Goal: Transaction & Acquisition: Purchase product/service

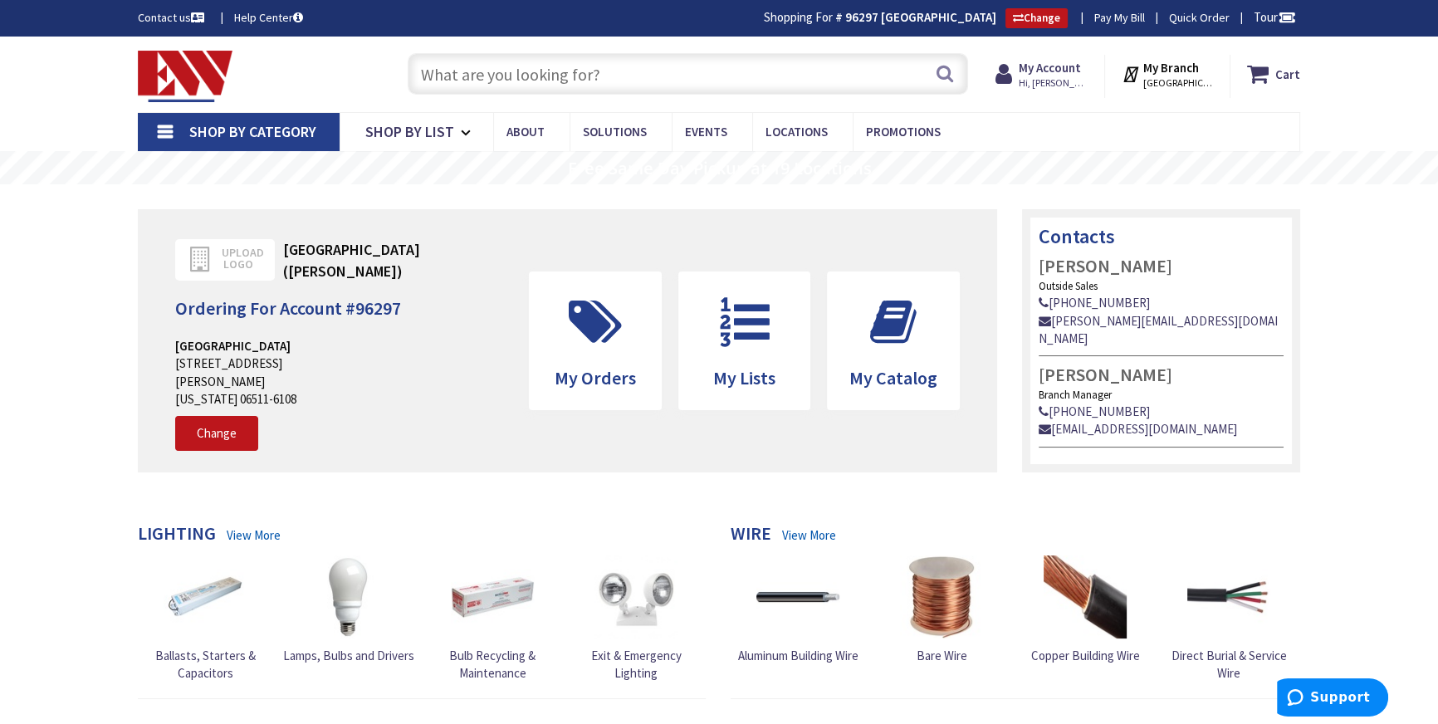
click at [584, 81] on input "text" at bounding box center [688, 74] width 560 height 42
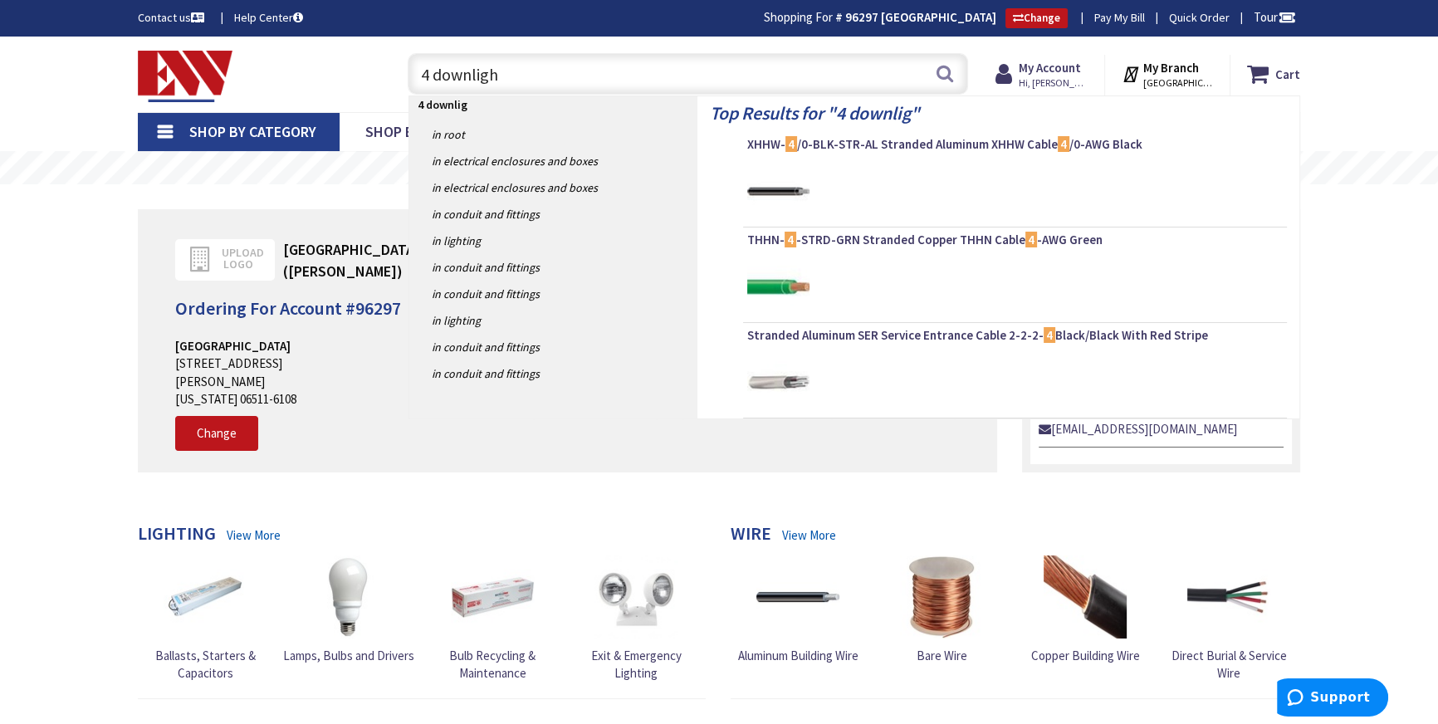
type input "4 downlight"
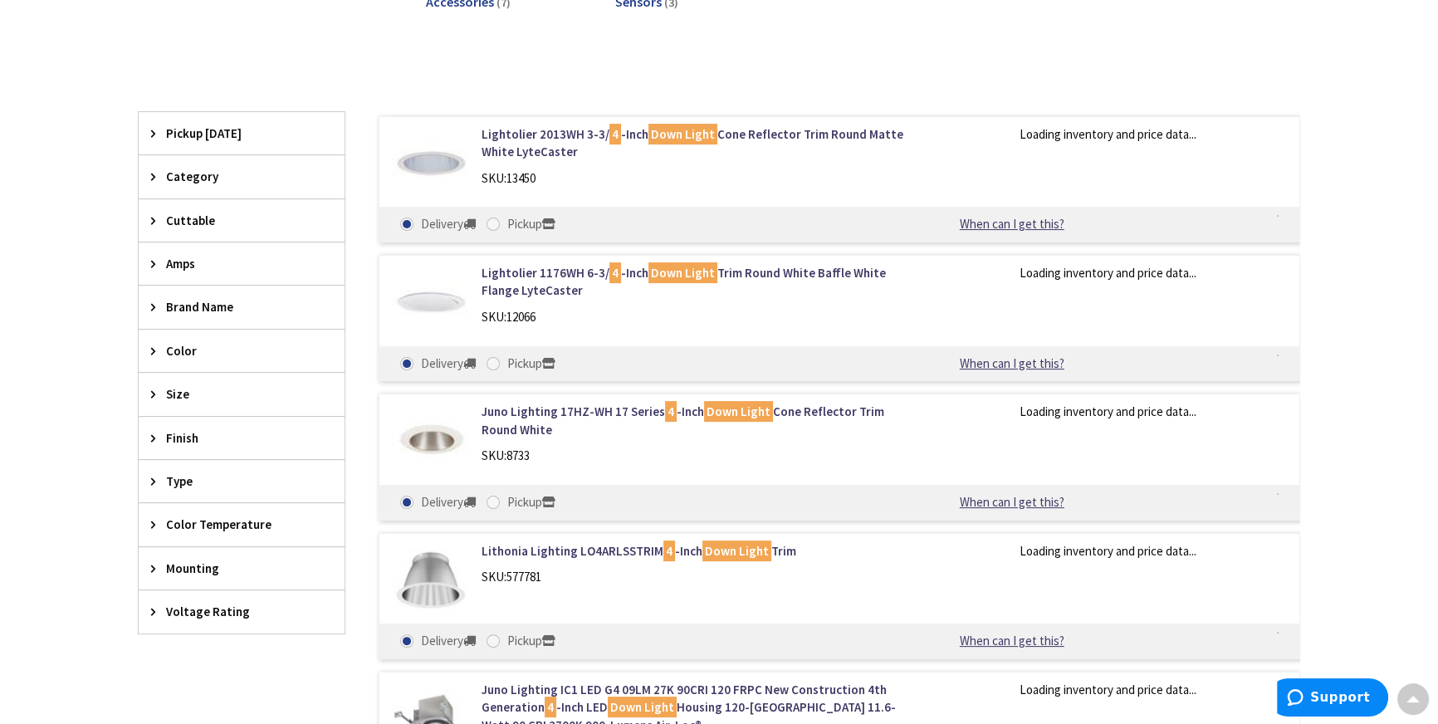
scroll to position [379, 0]
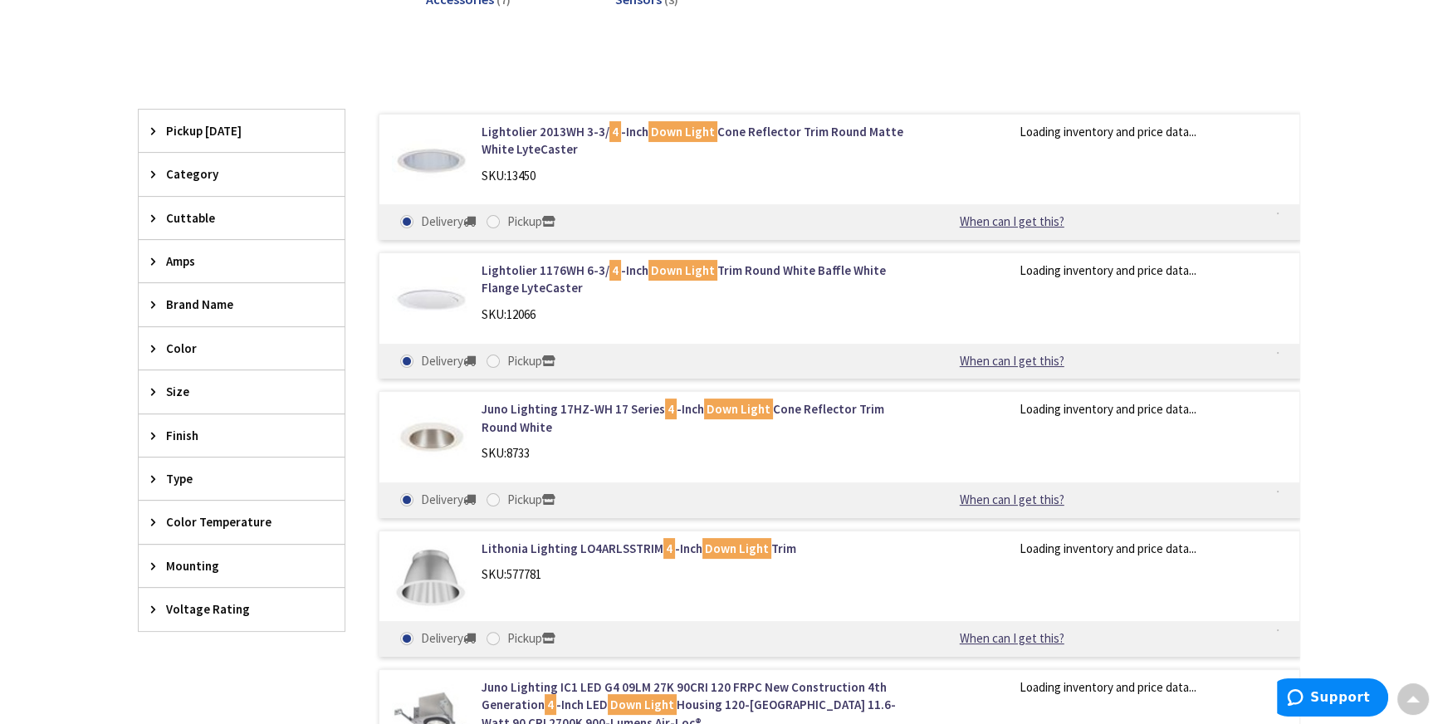
click at [208, 125] on span "Pickup [DATE]" at bounding box center [233, 130] width 135 height 17
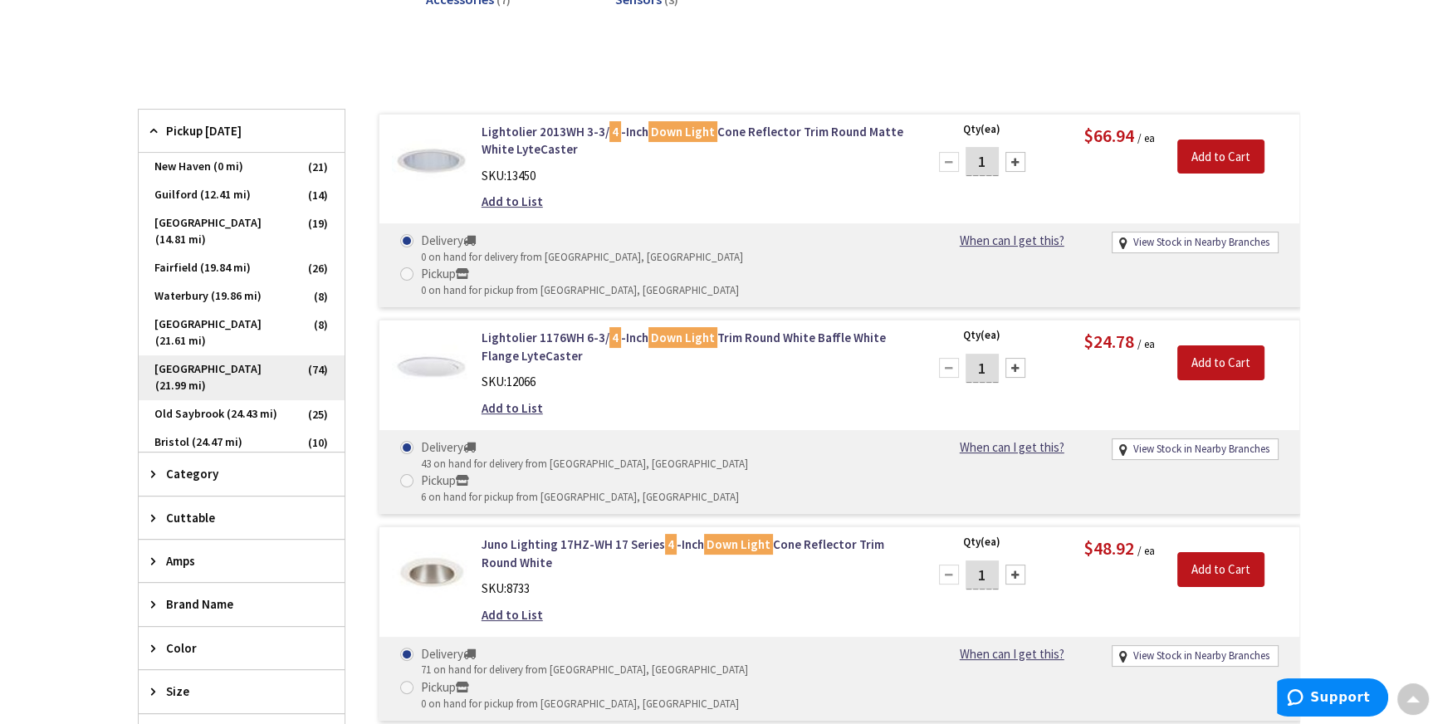
click at [226, 355] on span "[GEOGRAPHIC_DATA] (21.99 mi)" at bounding box center [242, 377] width 206 height 45
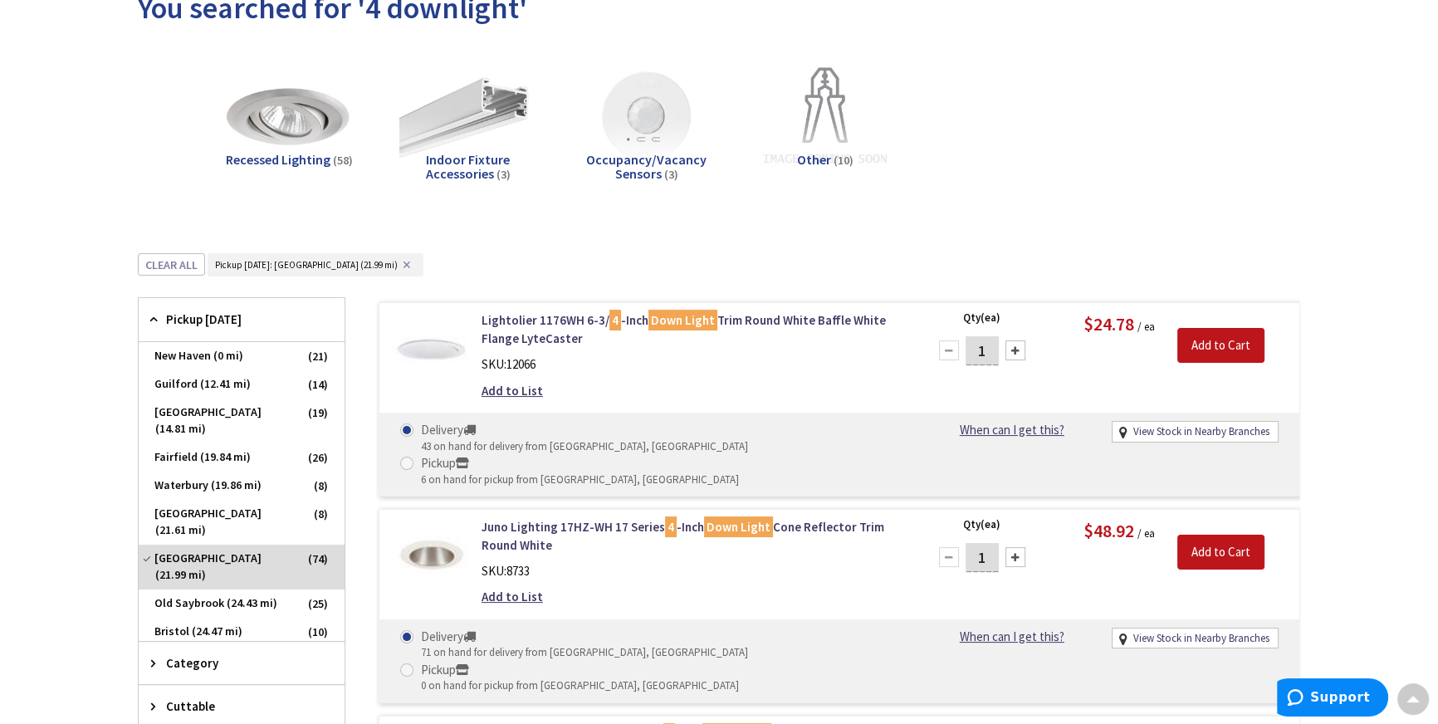
scroll to position [0, 0]
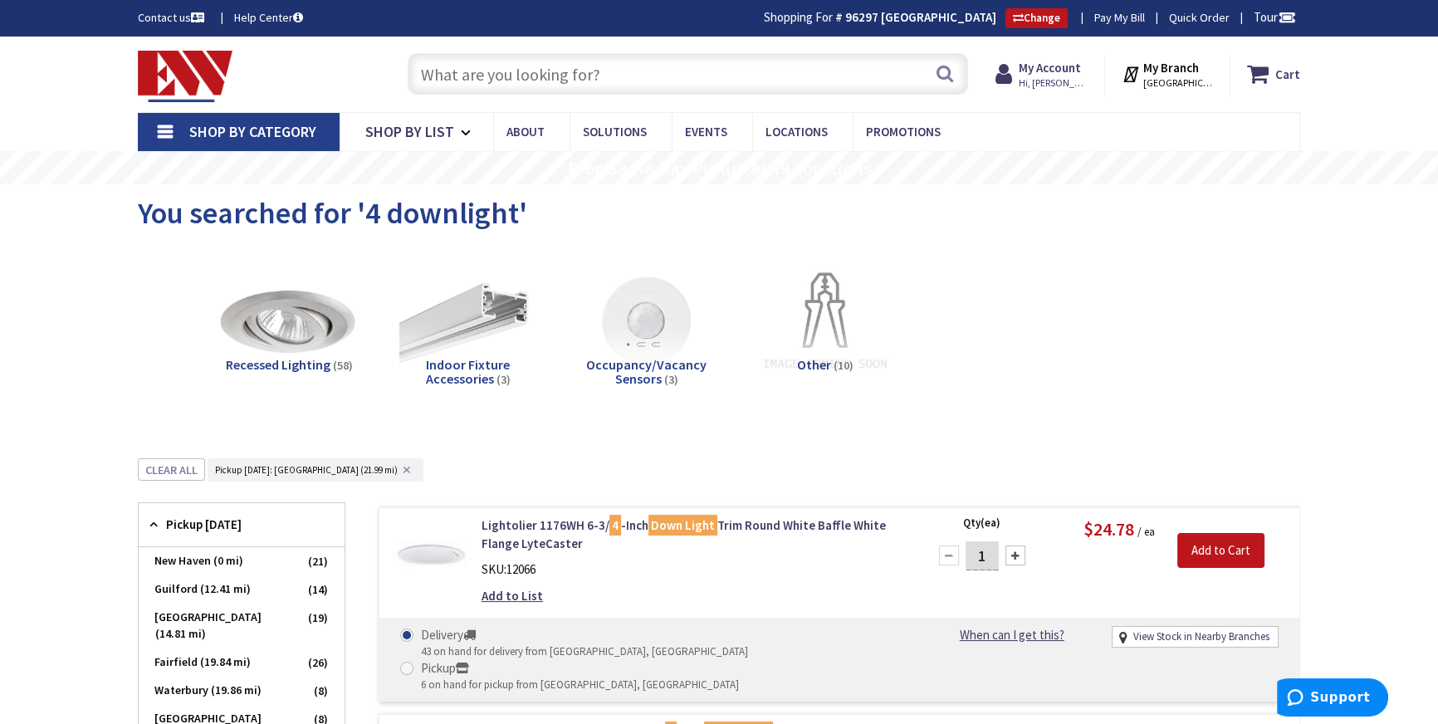
click at [289, 317] on img at bounding box center [289, 322] width 150 height 150
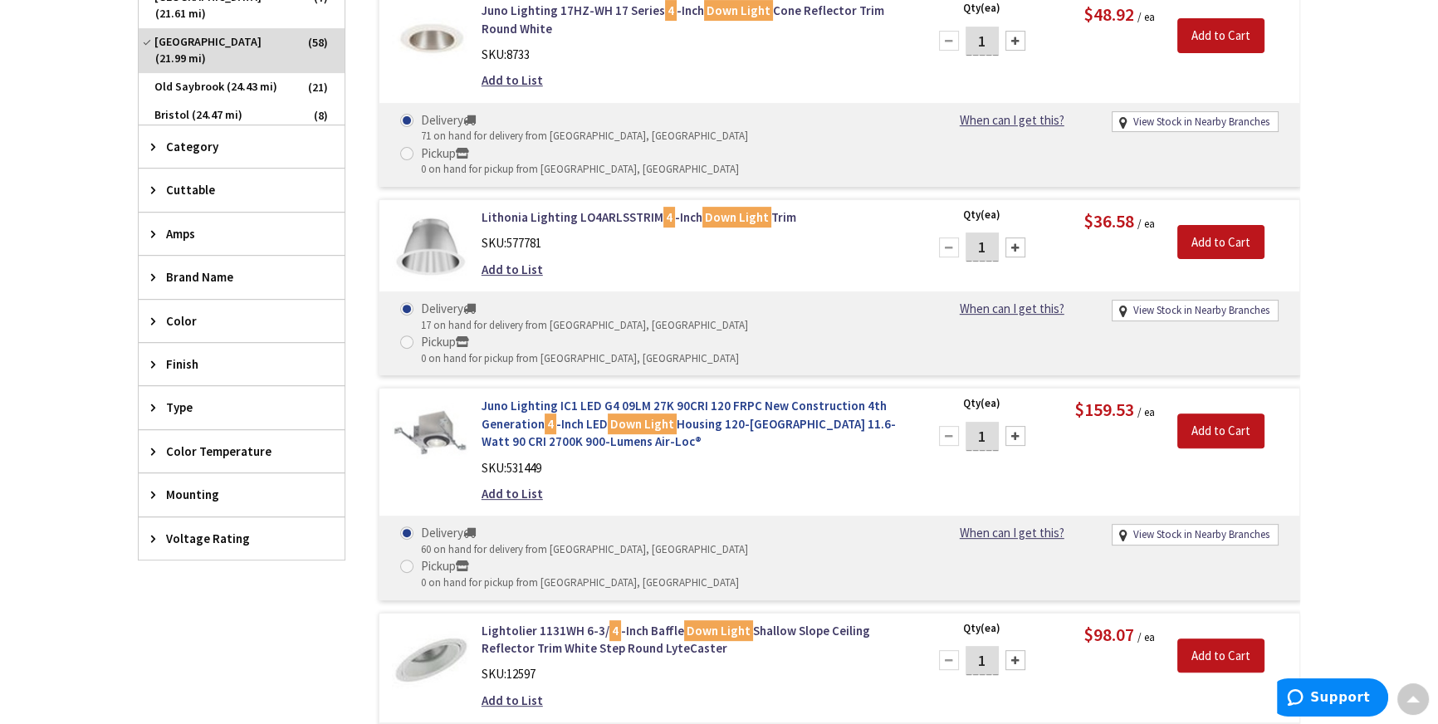
scroll to position [910, 0]
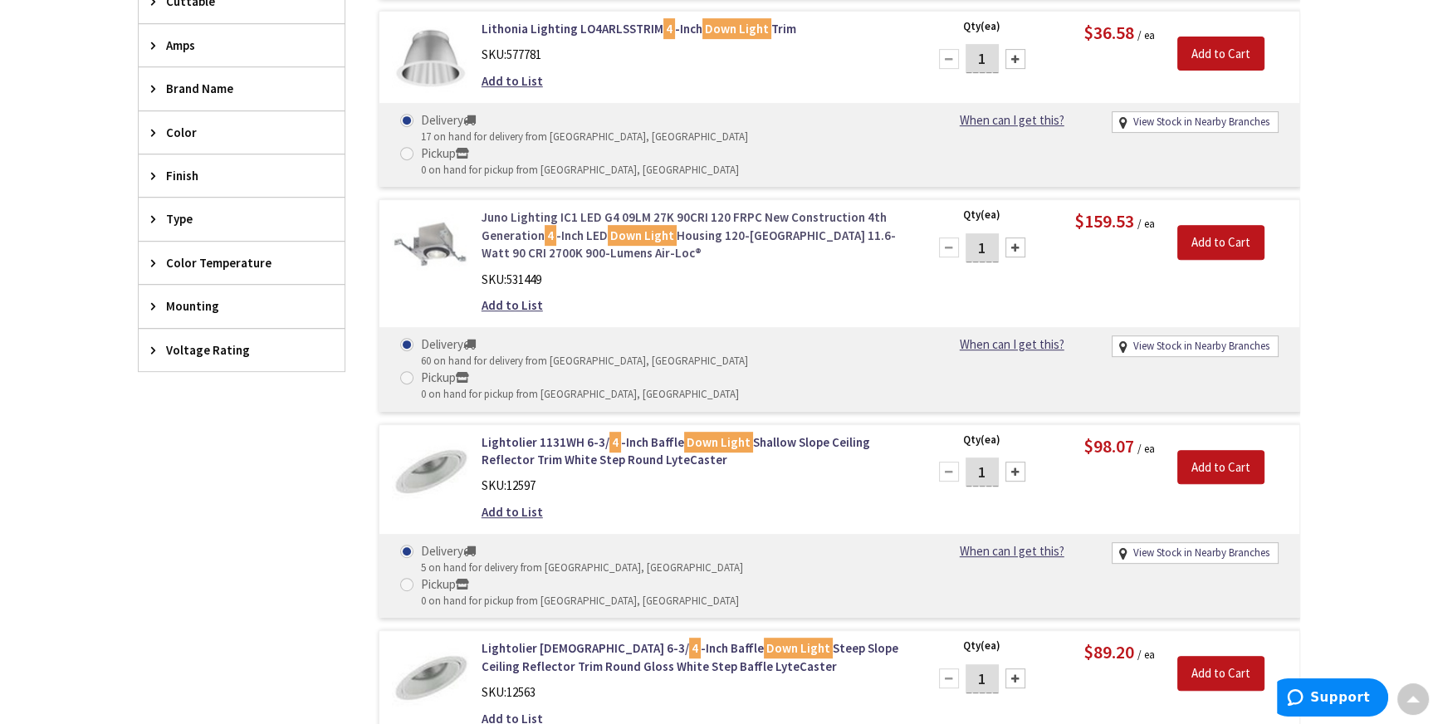
click at [801, 208] on link "Juno Lighting IC1 LED G4 09LM 27K 90CRI 120 FRPC New Construction 4th Generatio…" at bounding box center [693, 234] width 423 height 53
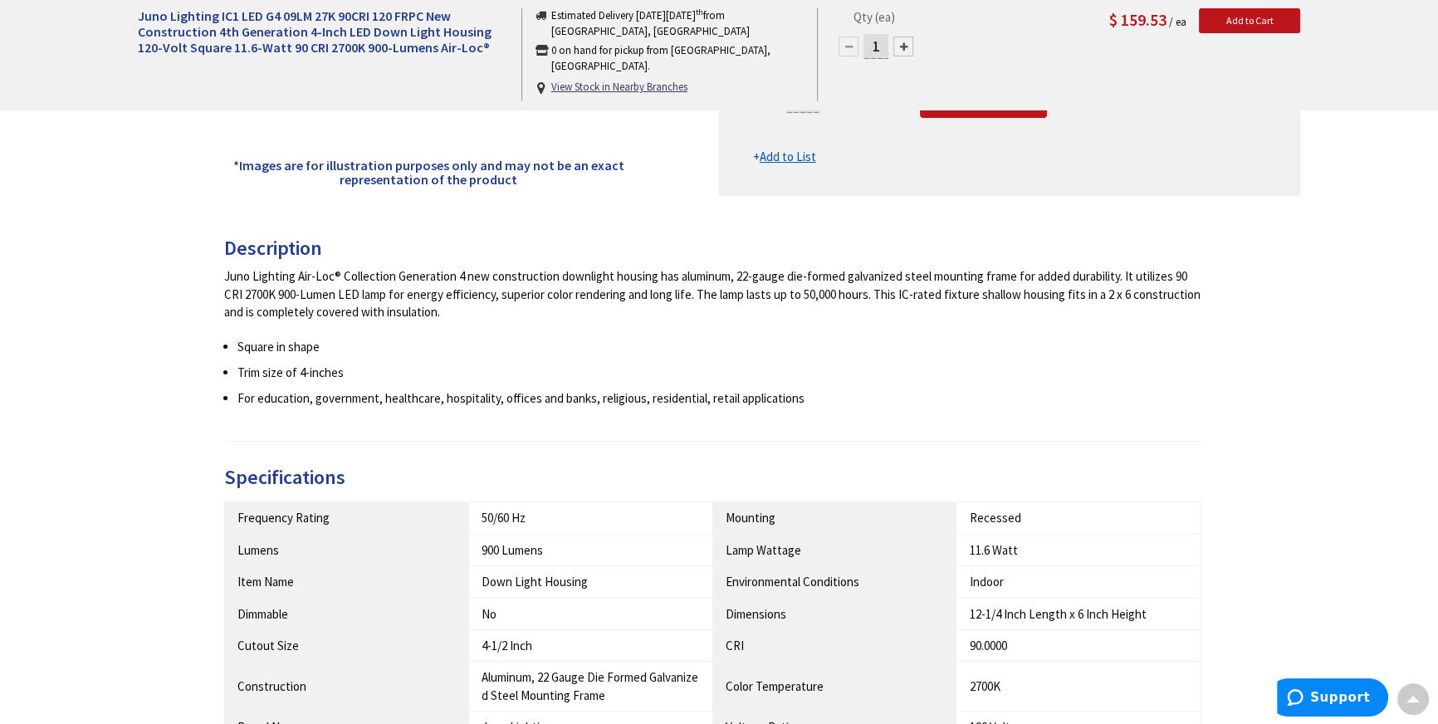
scroll to position [301, 0]
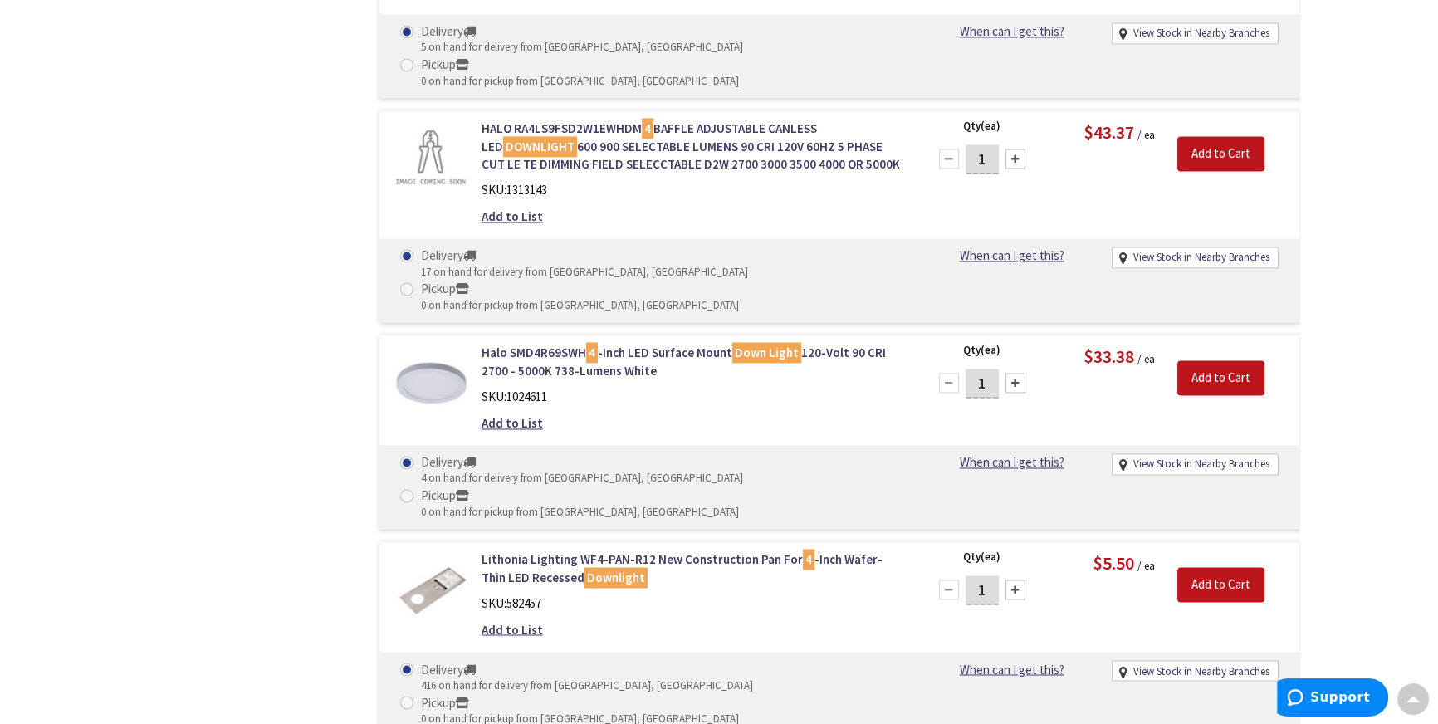
scroll to position [3780, 0]
